Goal: Task Accomplishment & Management: Manage account settings

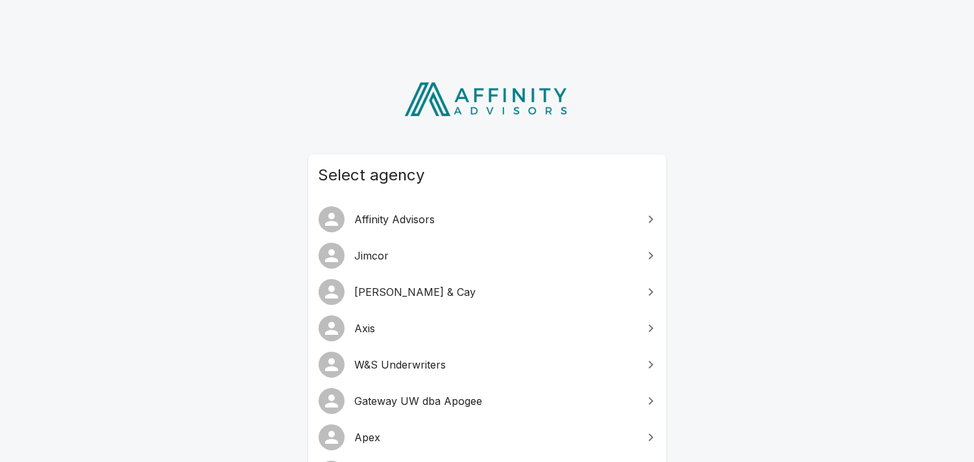
click at [432, 396] on span "Gateway UW dba Apogee" at bounding box center [495, 401] width 280 height 16
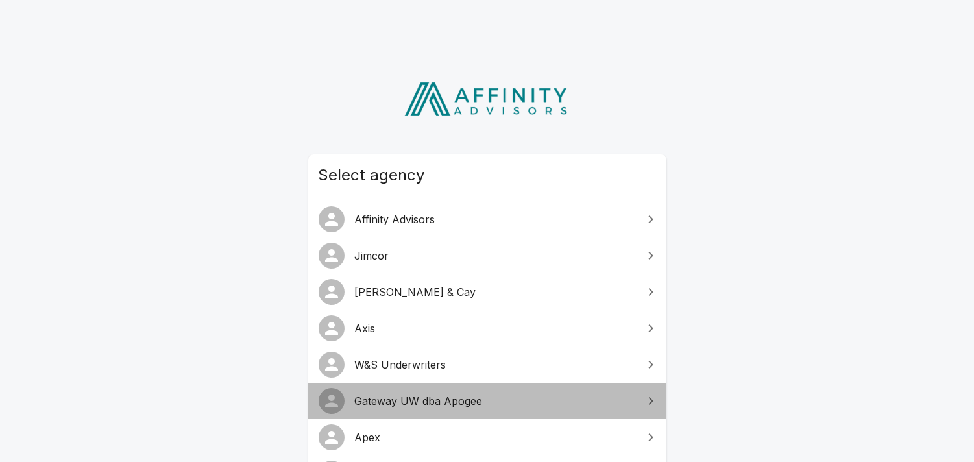
click at [432, 396] on span "Gateway UW dba Apogee" at bounding box center [495, 401] width 280 height 16
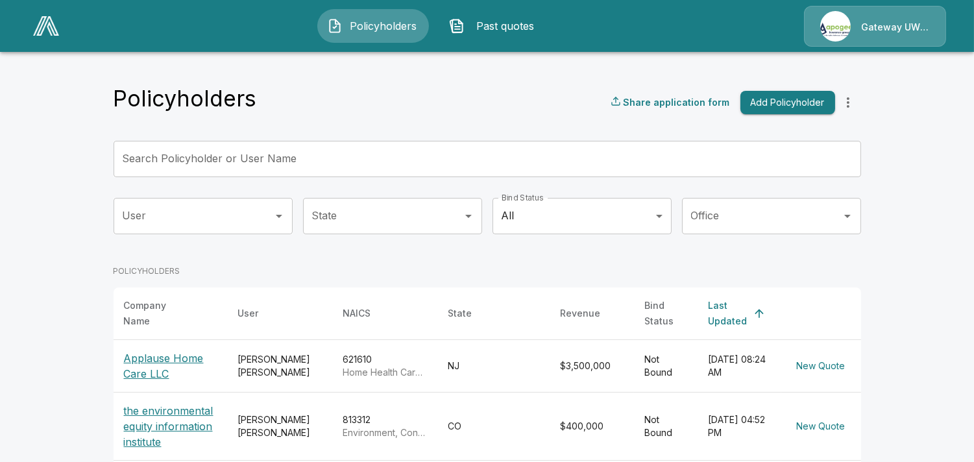
click at [892, 27] on p "Gateway UW dba Apogee" at bounding box center [895, 27] width 69 height 13
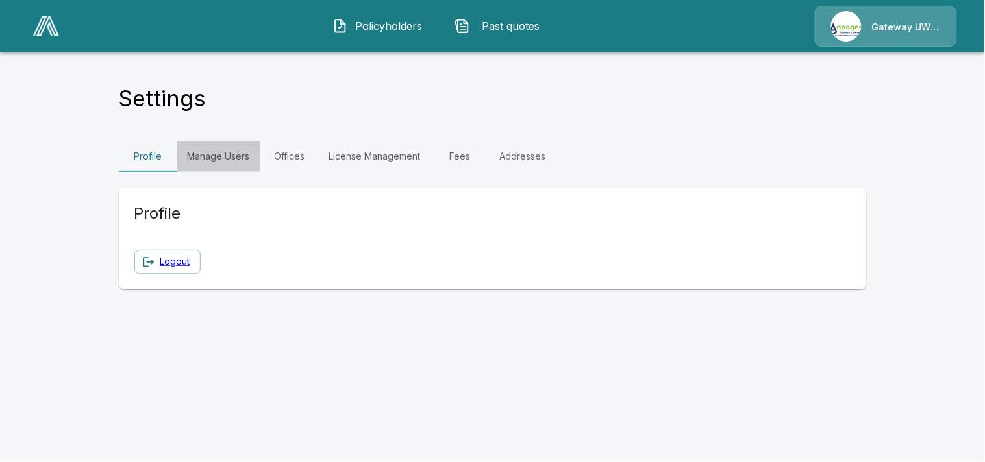
click at [234, 157] on link "Manage Users" at bounding box center [218, 156] width 83 height 31
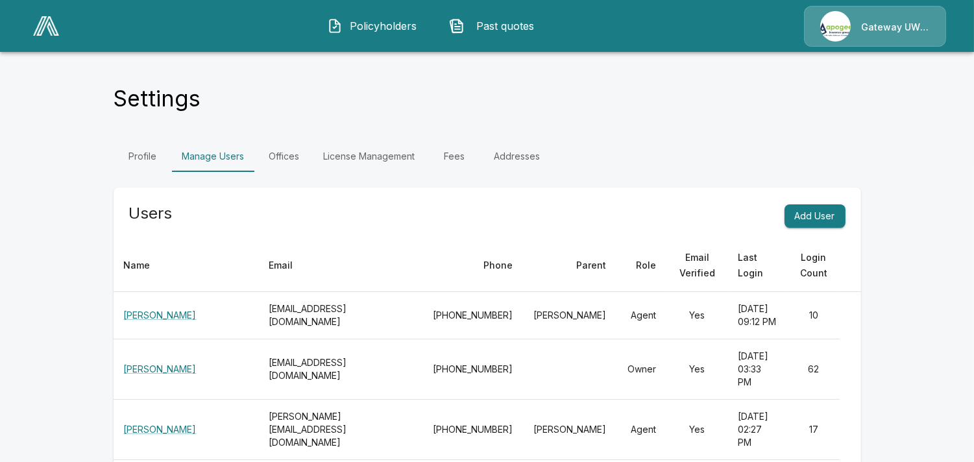
click at [647, 143] on div "Profile Manage Users Offices License Management Fees Addresses" at bounding box center [488, 156] width 748 height 31
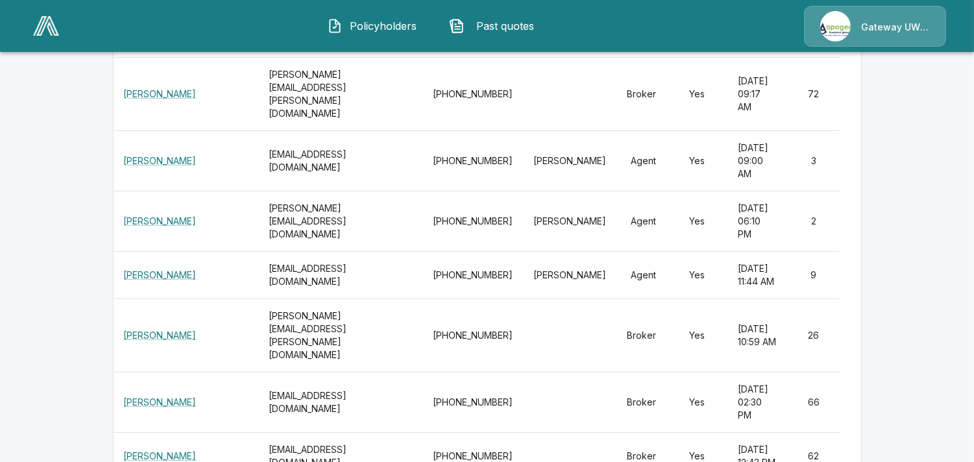
scroll to position [721, 0]
